Goal: Task Accomplishment & Management: Manage account settings

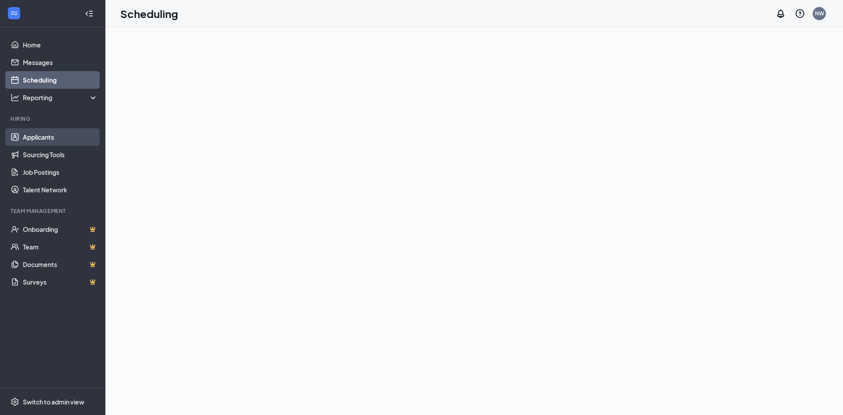
click at [45, 138] on link "Applicants" at bounding box center [60, 137] width 75 height 18
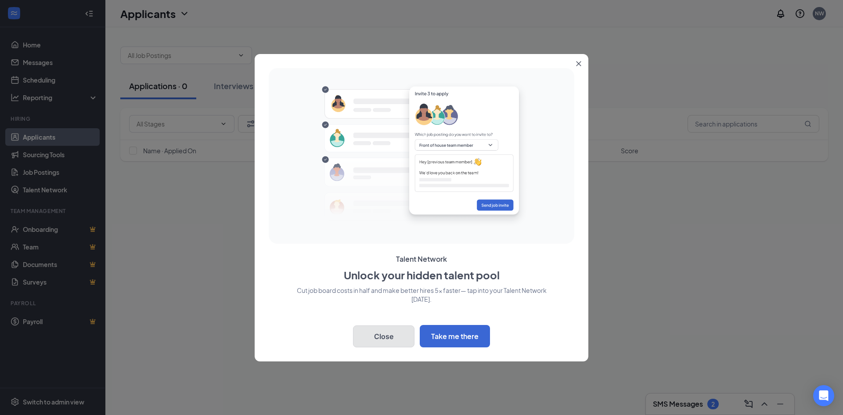
click at [397, 334] on button "Close" at bounding box center [383, 336] width 61 height 22
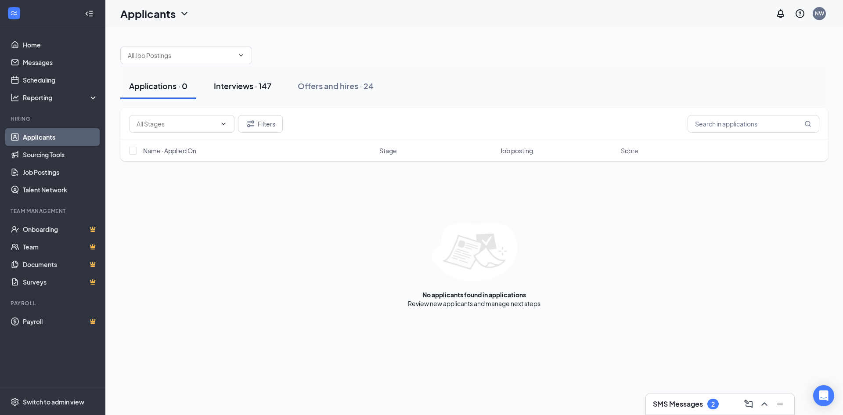
click at [229, 81] on div "Interviews · 147" at bounding box center [242, 85] width 57 height 11
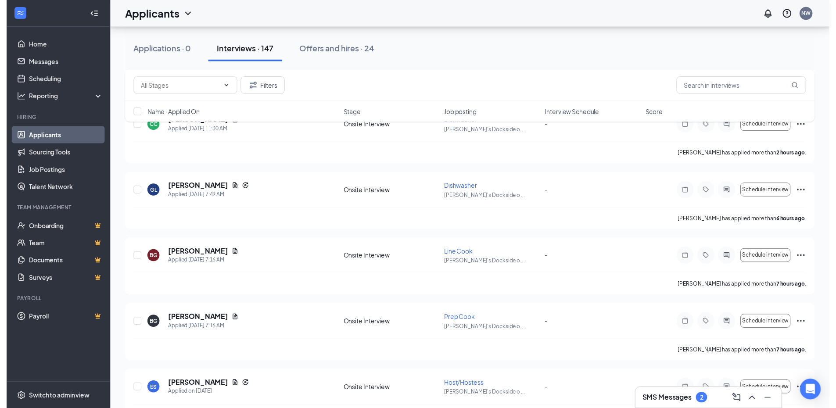
scroll to position [219, 0]
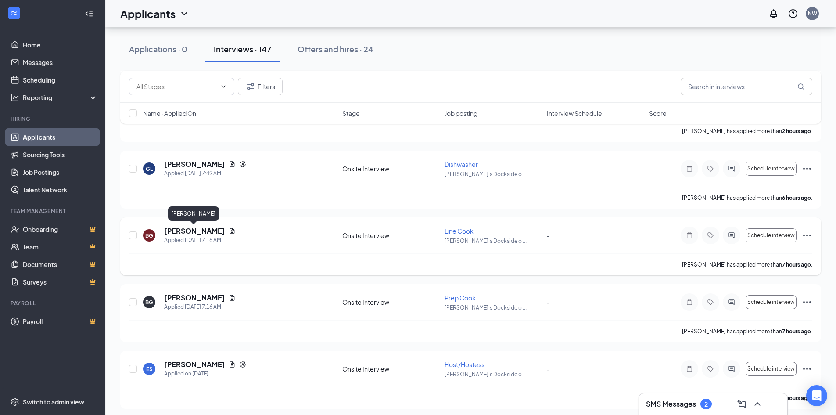
click at [203, 231] on h5 "[PERSON_NAME]" at bounding box center [194, 231] width 61 height 10
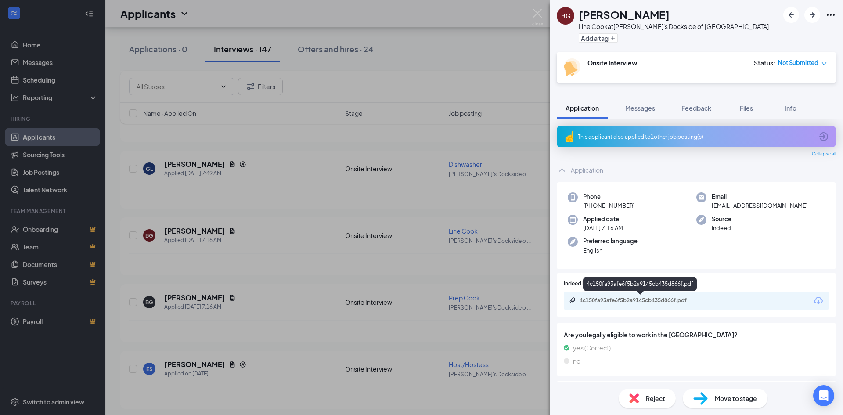
click at [637, 297] on div "4c150fa93afe6f5b2a9145cb435d866f.pdf" at bounding box center [640, 300] width 123 height 7
click at [536, 11] on img at bounding box center [537, 17] width 11 height 17
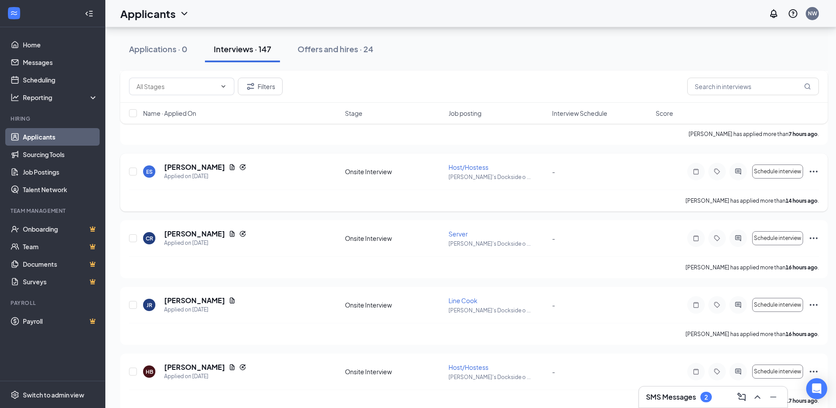
scroll to position [483, 0]
click at [189, 234] on h5 "[PERSON_NAME]" at bounding box center [194, 235] width 61 height 10
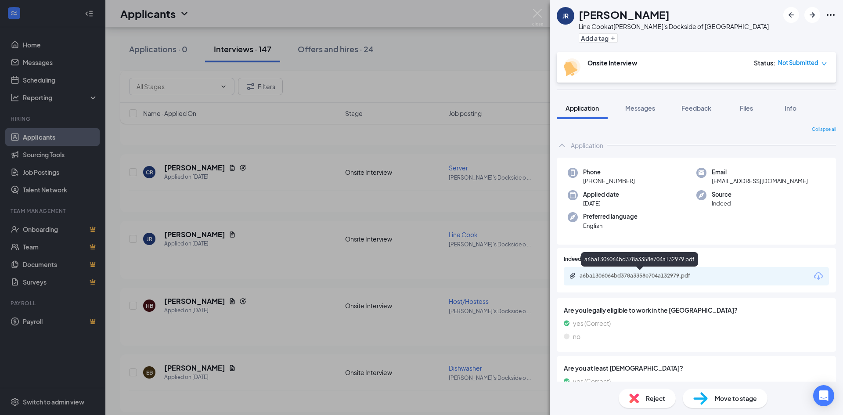
click at [631, 273] on div "a6ba1306064bd378a3358e704a132979.pdf" at bounding box center [640, 275] width 123 height 7
click at [538, 12] on img at bounding box center [537, 17] width 11 height 17
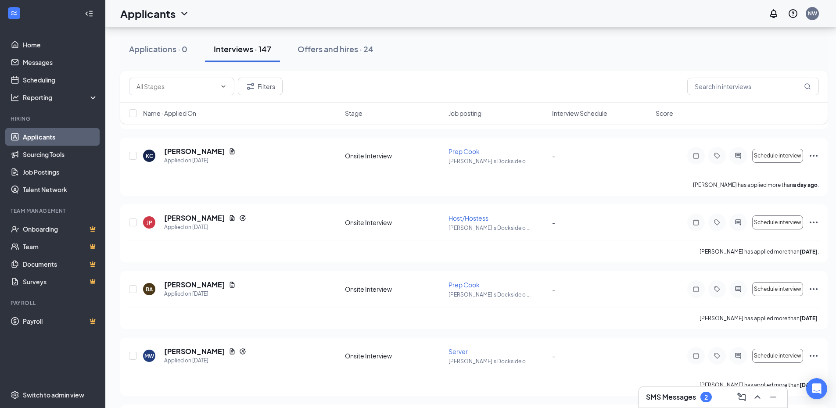
scroll to position [1185, 0]
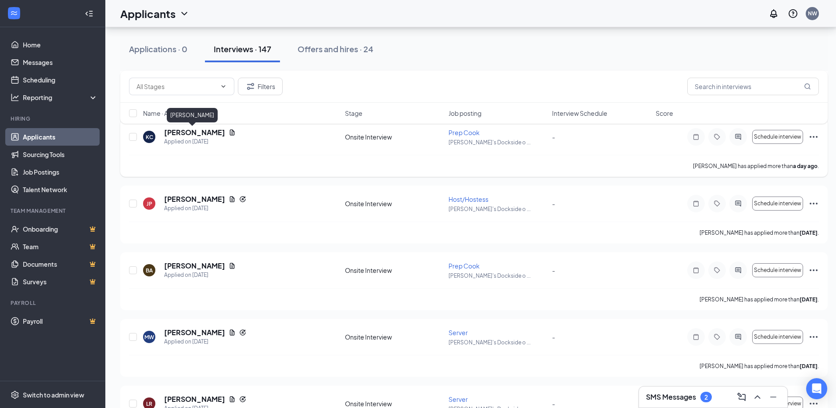
click at [195, 133] on h5 "[PERSON_NAME]" at bounding box center [194, 133] width 61 height 10
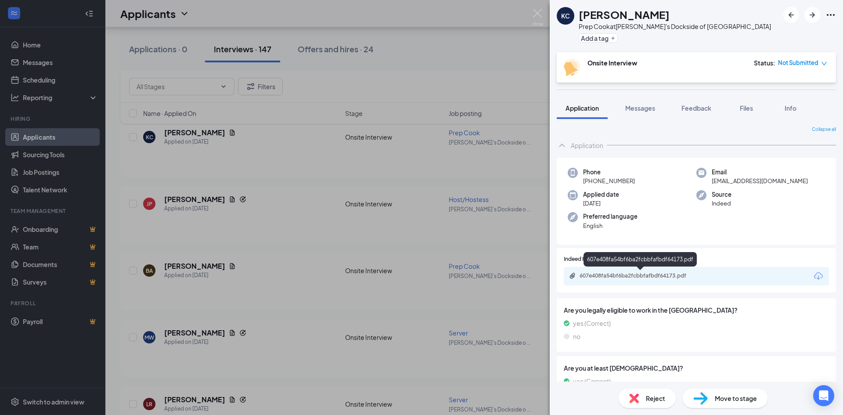
click at [642, 274] on div "607e408fa54bf6ba2fcbbfafbdf64173.pdf" at bounding box center [640, 275] width 123 height 7
click at [539, 13] on img at bounding box center [537, 17] width 11 height 17
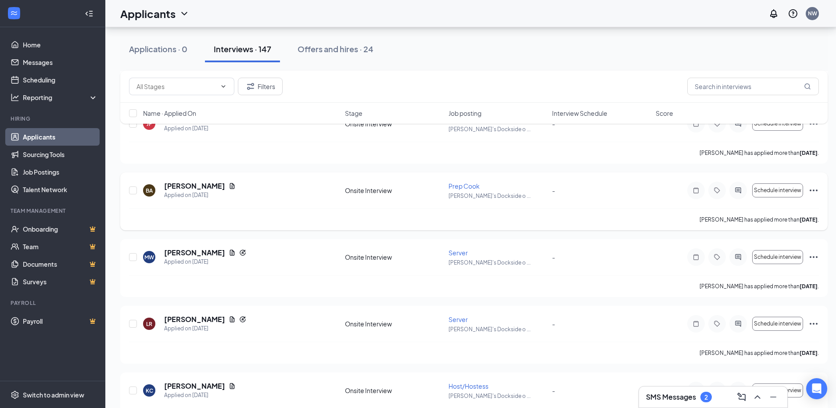
scroll to position [1273, 0]
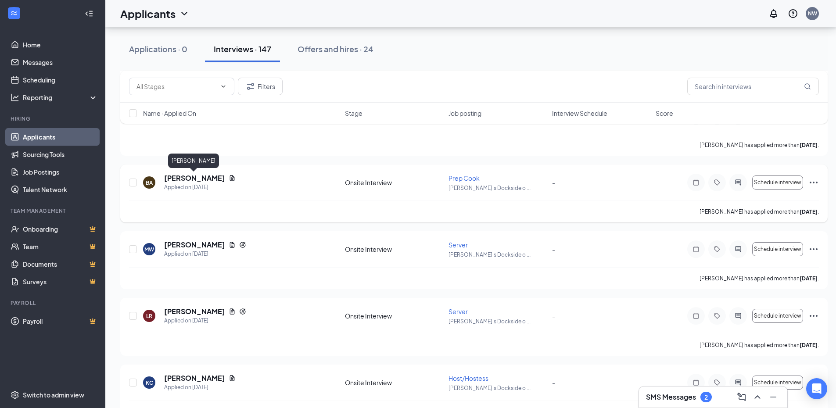
click at [180, 177] on h5 "[PERSON_NAME]" at bounding box center [194, 178] width 61 height 10
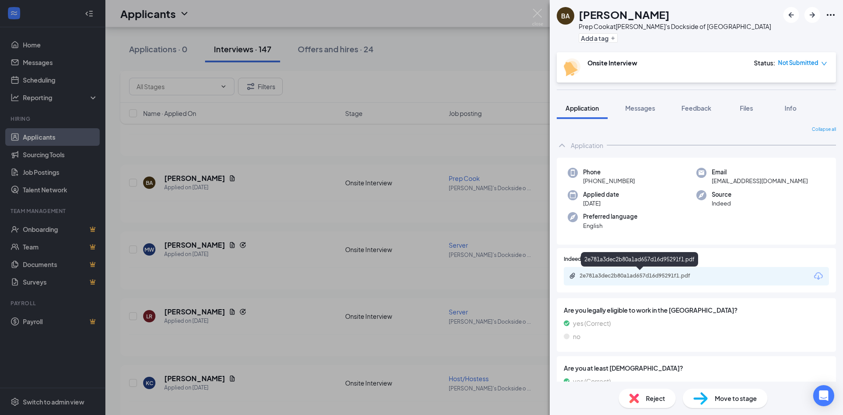
click at [624, 274] on div "2e781a3dec2b80a1ad657d16d95291f1.pdf" at bounding box center [640, 275] width 123 height 7
click at [537, 14] on img at bounding box center [537, 17] width 11 height 17
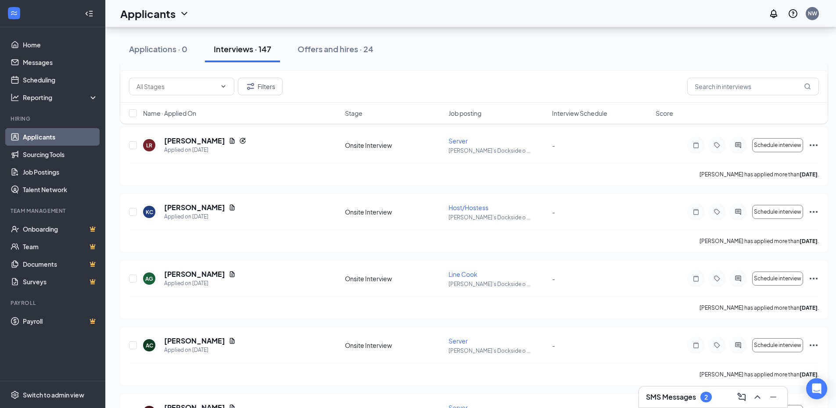
scroll to position [1448, 0]
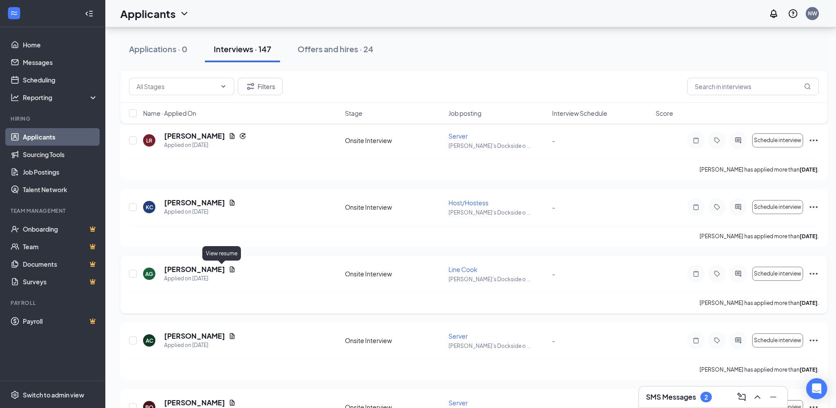
click at [230, 270] on icon "Document" at bounding box center [232, 269] width 5 height 6
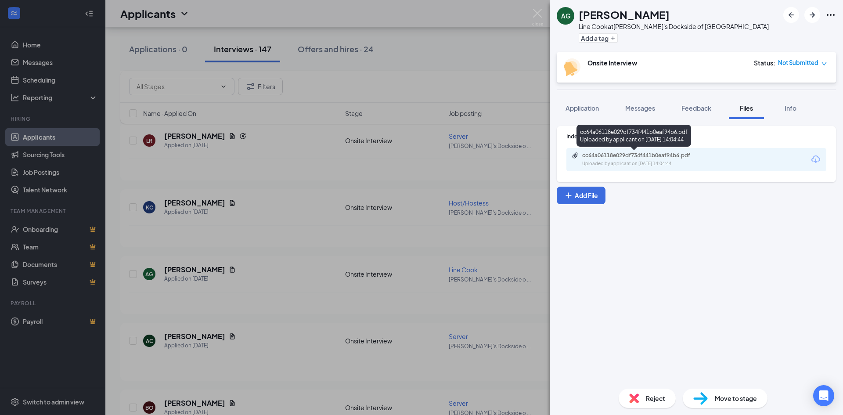
click at [623, 158] on div "cc64a06118e029df734f441b0eaf94b6.pdf" at bounding box center [643, 155] width 123 height 7
click at [537, 10] on img at bounding box center [537, 17] width 11 height 17
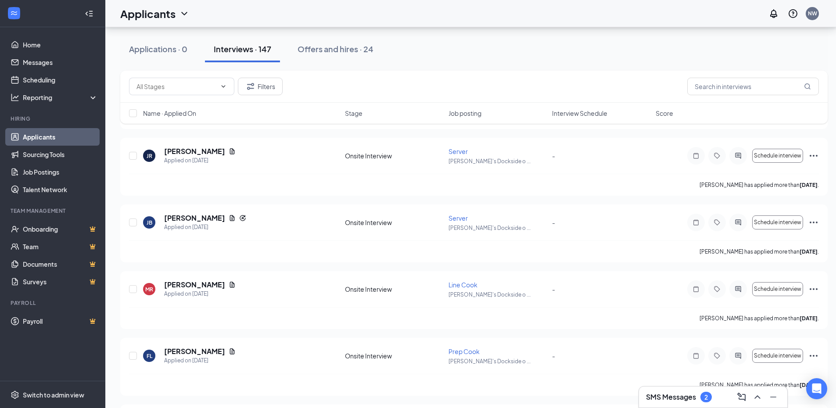
scroll to position [2194, 0]
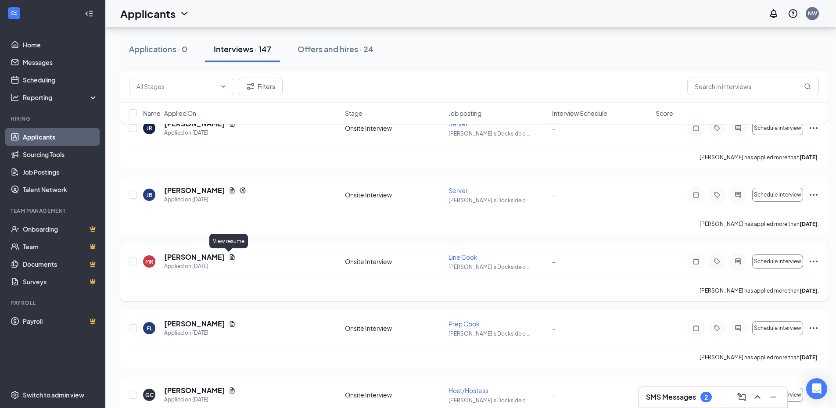
click at [229, 256] on icon "Document" at bounding box center [232, 257] width 7 height 7
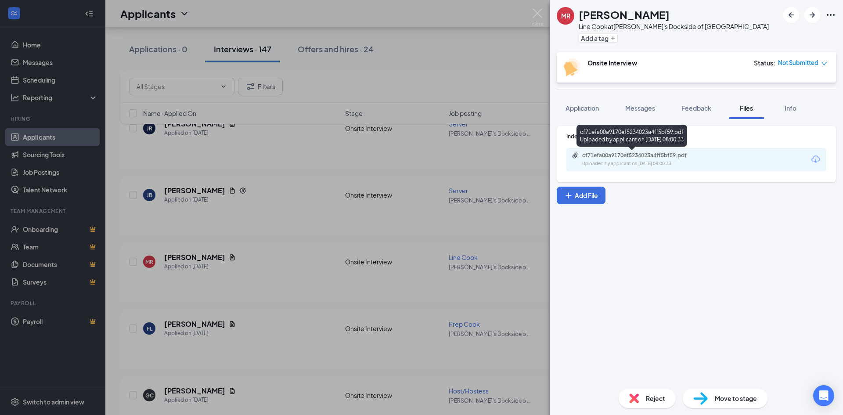
click at [646, 160] on div "cf71efa00a9170ef5234023a4ff5bf59.pdf Uploaded by applicant on [DATE] 08:00:33" at bounding box center [642, 159] width 142 height 15
click at [538, 13] on img at bounding box center [537, 17] width 11 height 17
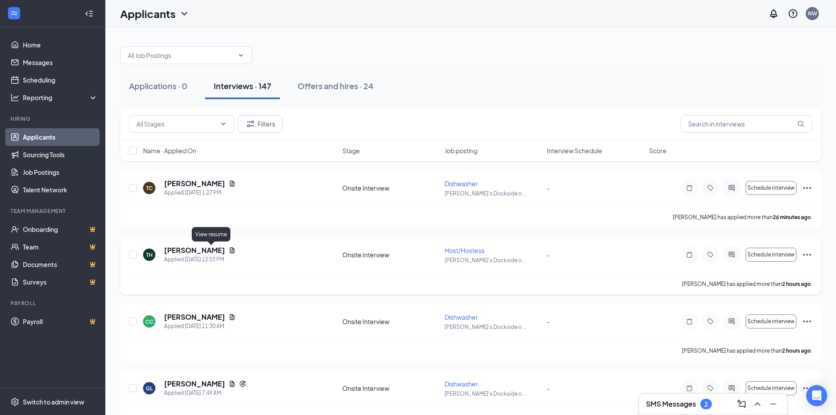
click at [229, 251] on icon "Document" at bounding box center [232, 250] width 7 height 7
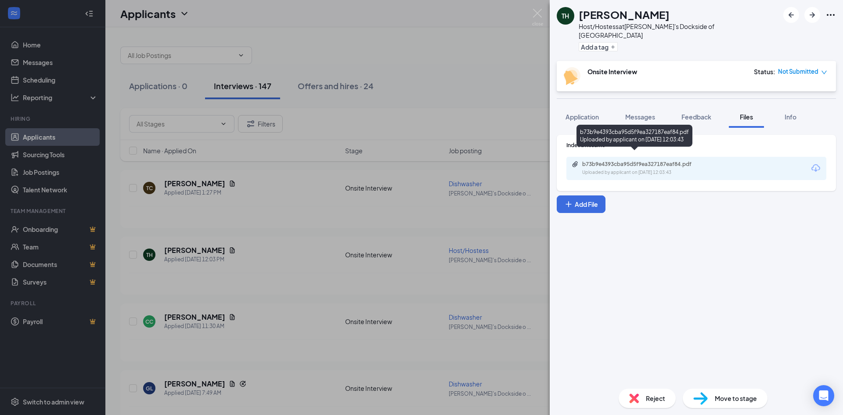
click at [632, 161] on div "b73b9e4393cba95d5f9ea327187eaf84.pdf" at bounding box center [643, 164] width 123 height 7
click at [538, 13] on img at bounding box center [537, 17] width 11 height 17
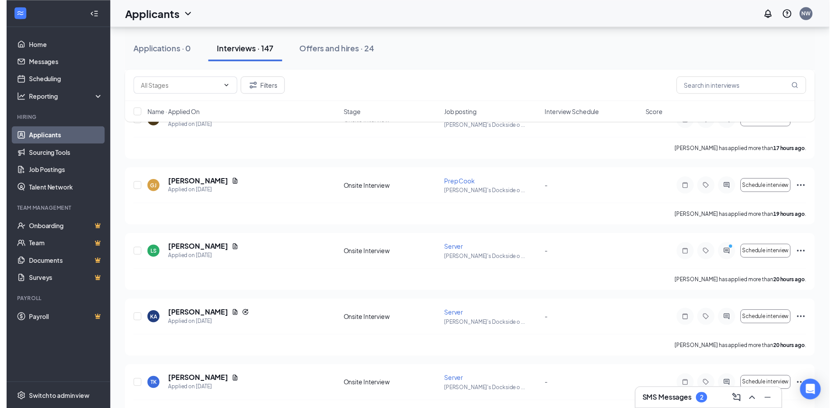
scroll to position [746, 0]
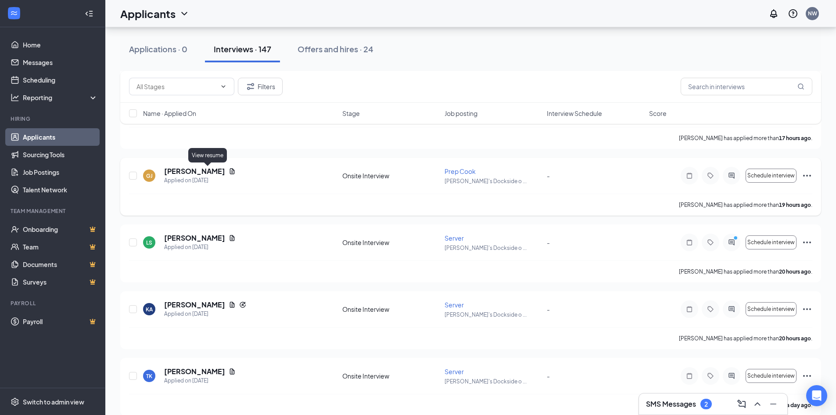
click at [229, 170] on icon "Document" at bounding box center [232, 171] width 7 height 7
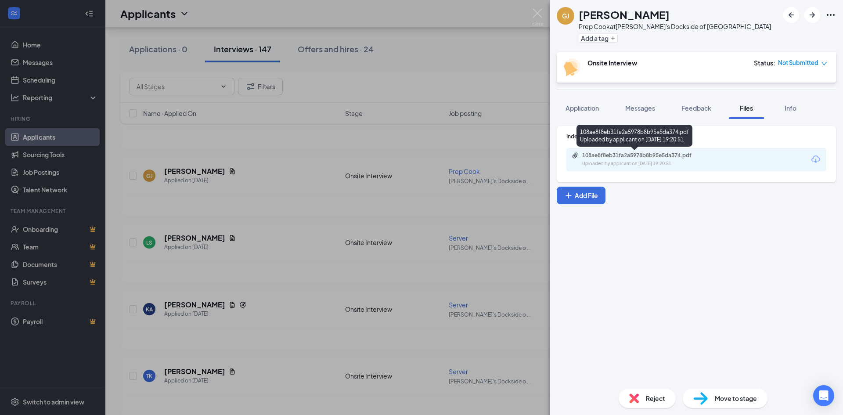
click at [592, 161] on div "Uploaded by applicant on [DATE] 19:20:51" at bounding box center [648, 163] width 132 height 7
click at [537, 13] on img at bounding box center [537, 17] width 11 height 17
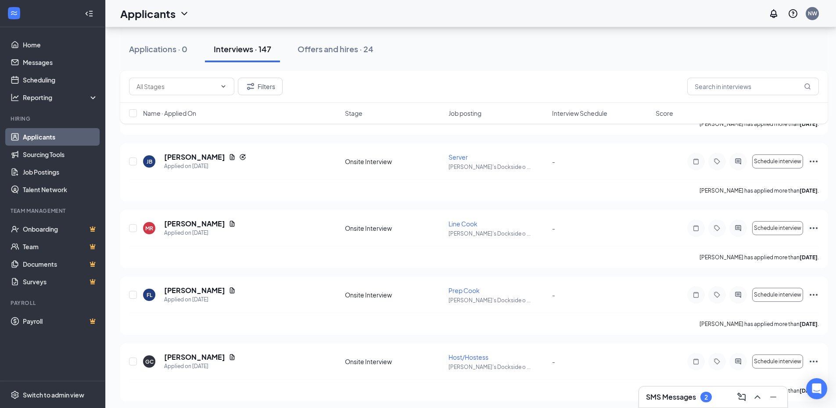
scroll to position [2238, 0]
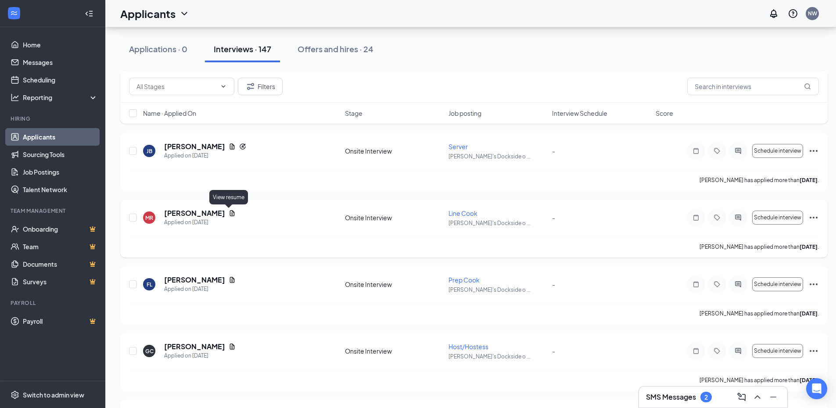
click at [229, 214] on icon "Document" at bounding box center [232, 213] width 7 height 7
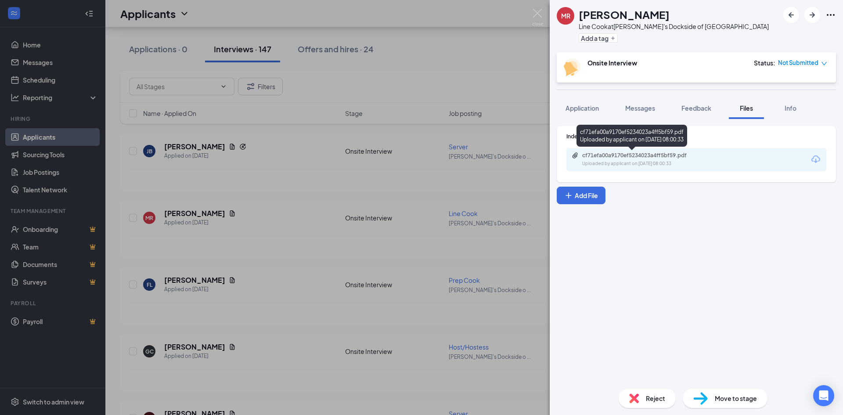
click at [601, 162] on div "Uploaded by applicant on [DATE] 08:00:33" at bounding box center [648, 163] width 132 height 7
click at [538, 13] on img at bounding box center [537, 17] width 11 height 17
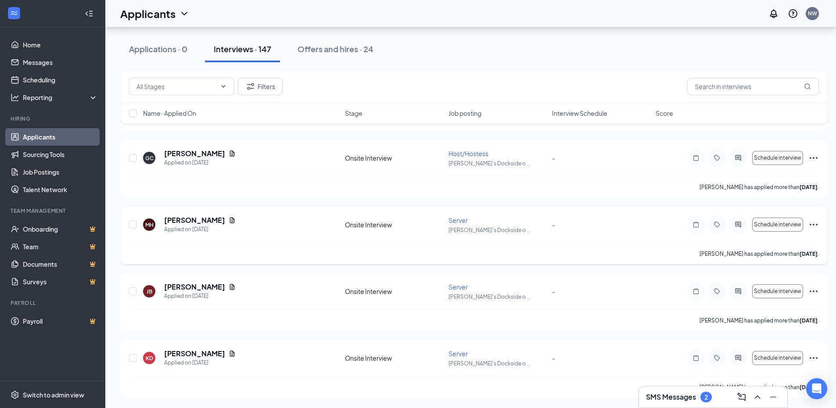
scroll to position [2432, 0]
click at [675, 401] on h3 "SMS Messages" at bounding box center [671, 397] width 50 height 10
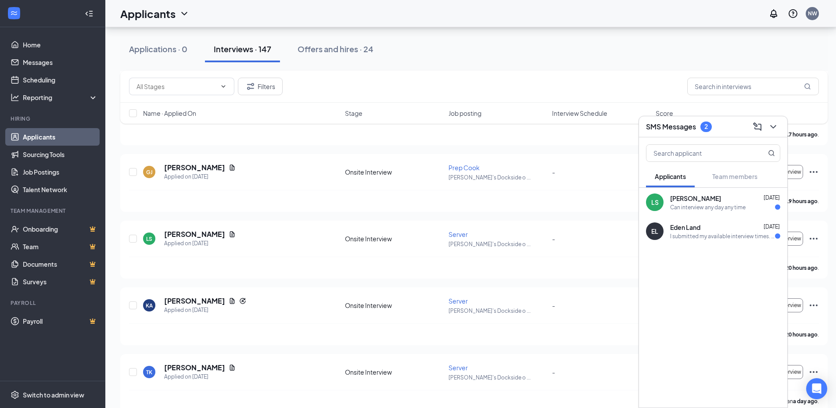
scroll to position [720, 0]
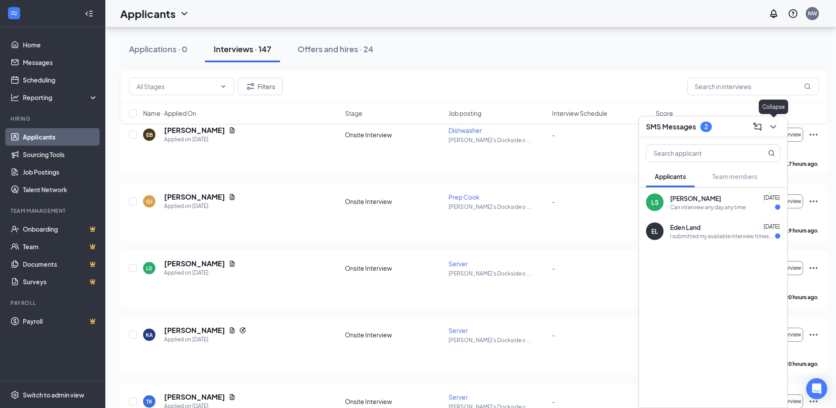
click at [775, 127] on icon "ChevronDown" at bounding box center [773, 127] width 6 height 4
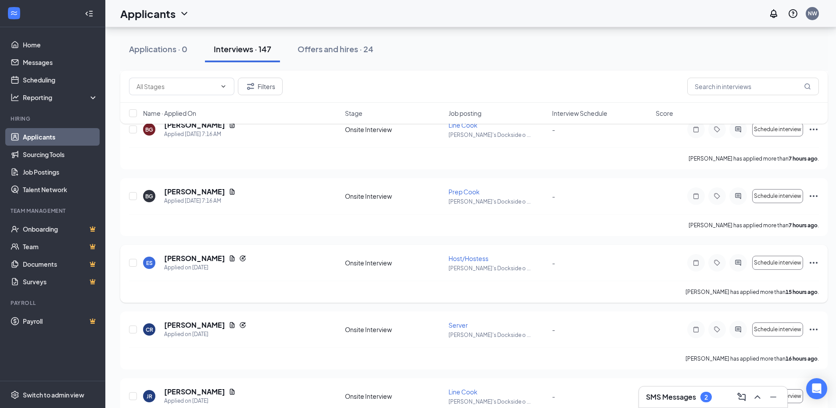
scroll to position [501, 0]
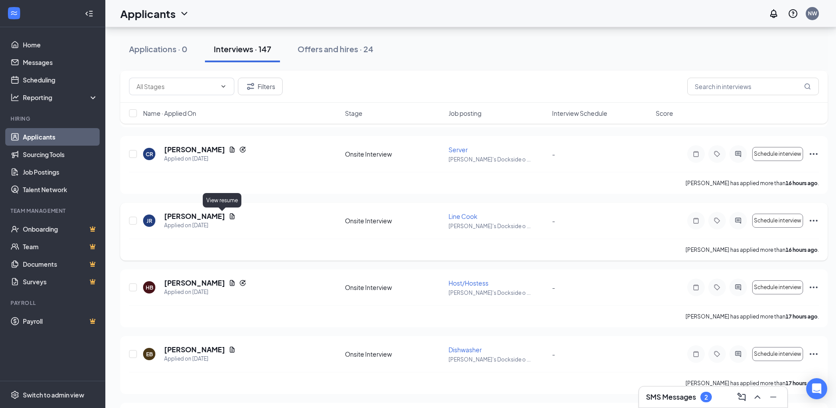
click at [230, 217] on icon "Document" at bounding box center [232, 216] width 5 height 6
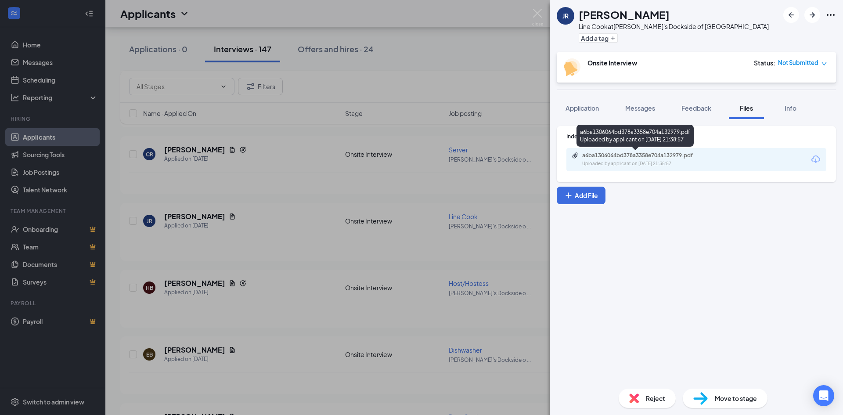
click at [631, 156] on div "a6ba1306064bd378a3358e704a132979.pdf" at bounding box center [643, 155] width 123 height 7
click at [538, 12] on img at bounding box center [537, 17] width 11 height 17
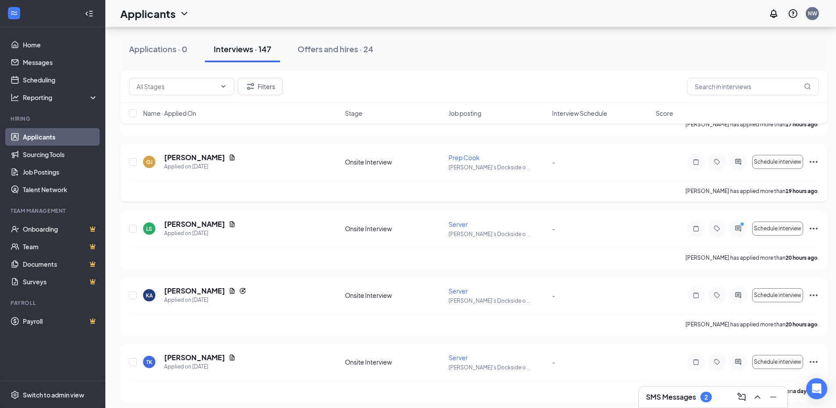
scroll to position [764, 0]
